Goal: Find specific page/section: Find specific page/section

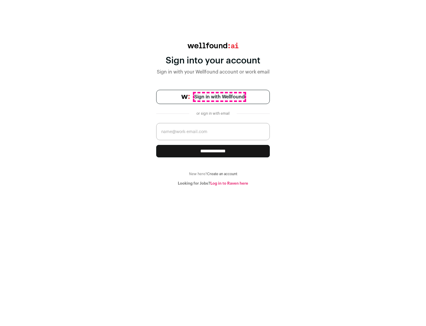
click at [219, 97] on span "Sign in with Wellfound" at bounding box center [220, 96] width 50 height 7
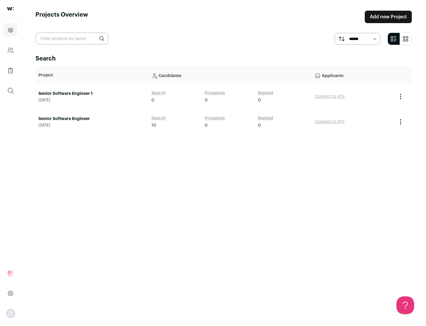
click at [92, 119] on link "Senior Software Engineer" at bounding box center [91, 119] width 107 height 6
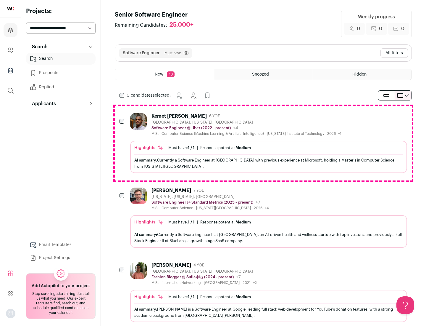
click at [264, 143] on div "Highlights Must have: 1 / 1 How many must haves have been fulfilled? | Response…" at bounding box center [268, 157] width 277 height 32
